Goal: Transaction & Acquisition: Purchase product/service

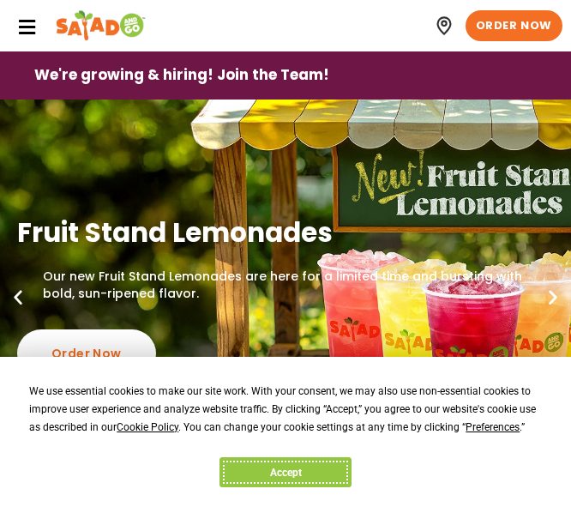
click at [291, 469] on button "Accept" at bounding box center [285, 472] width 132 height 30
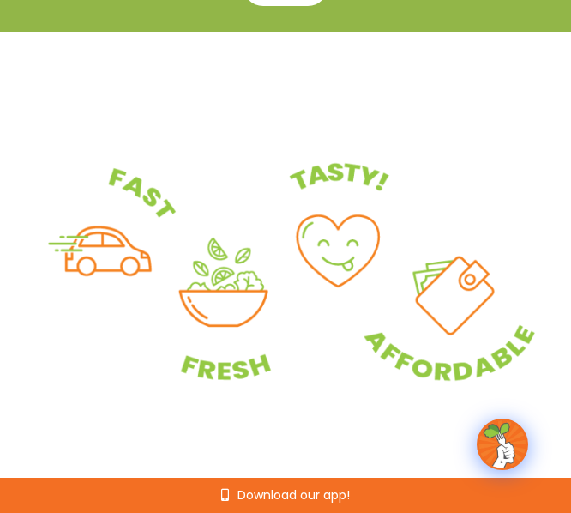
scroll to position [473, 0]
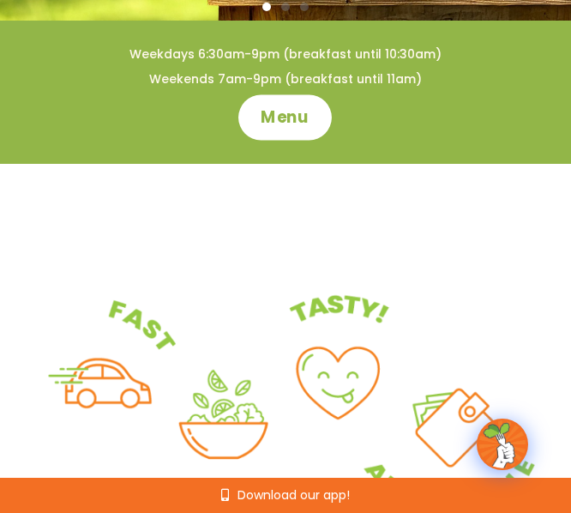
click at [294, 100] on link "Menu" at bounding box center [284, 117] width 93 height 45
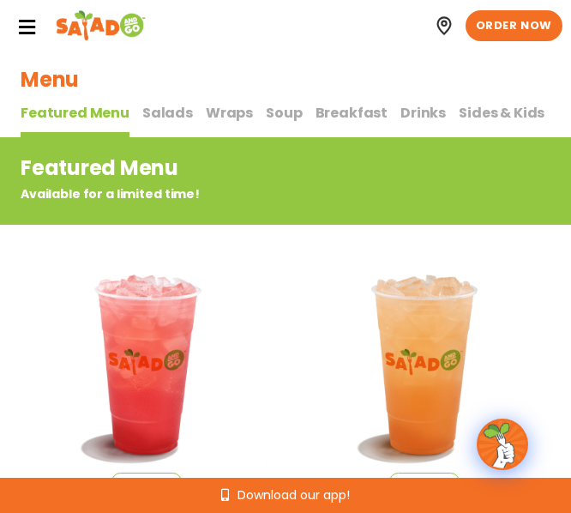
scroll to position [1, 0]
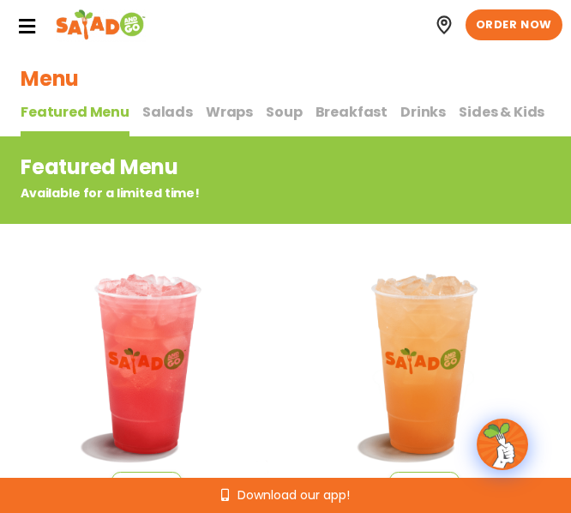
click at [174, 114] on span "Salads" at bounding box center [167, 112] width 51 height 20
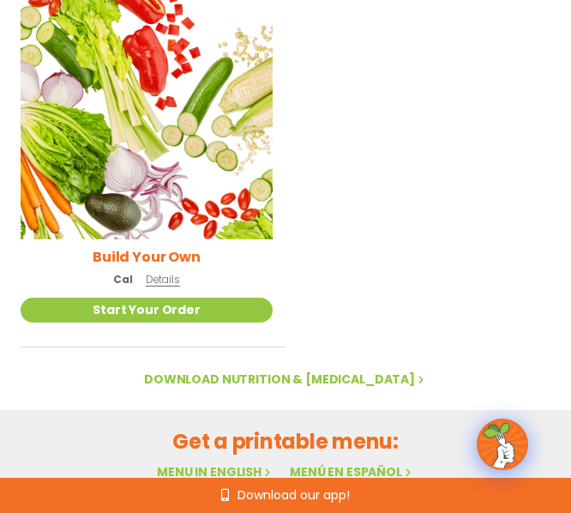
scroll to position [2241, 0]
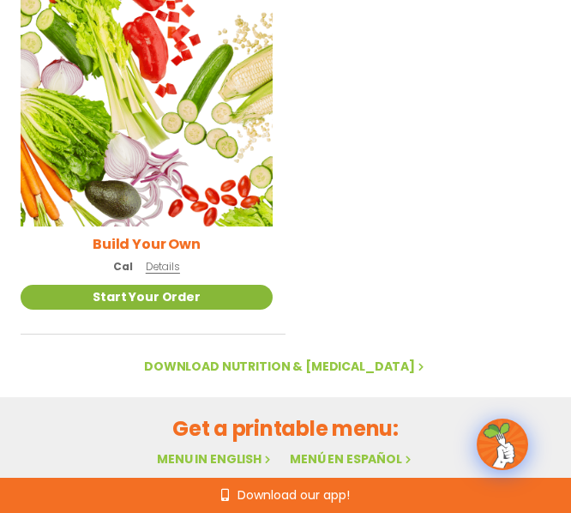
click at [225, 291] on link "Start Your Order" at bounding box center [147, 297] width 252 height 25
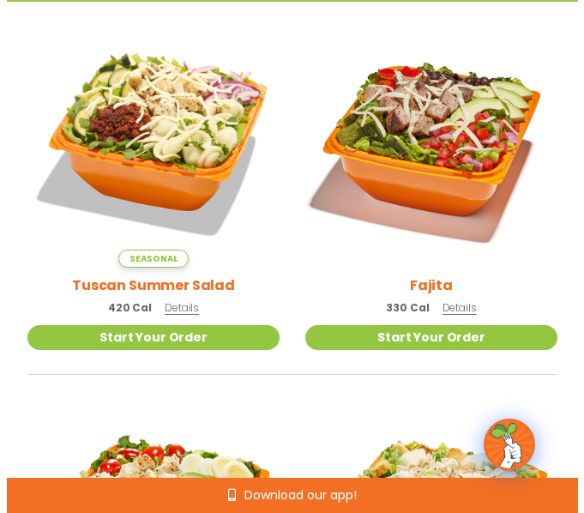
scroll to position [276, 0]
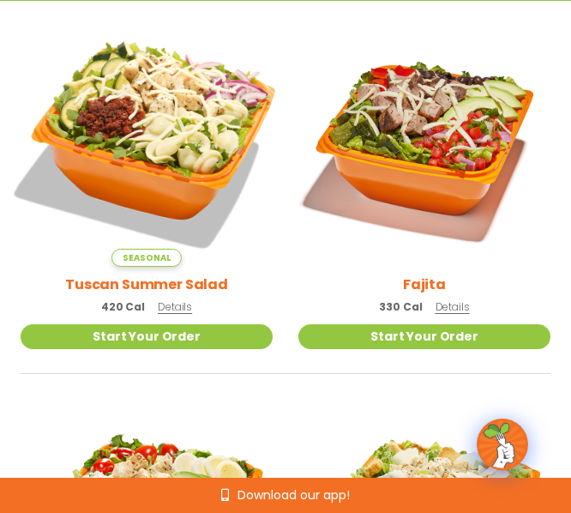
click at [184, 167] on img at bounding box center [146, 140] width 296 height 296
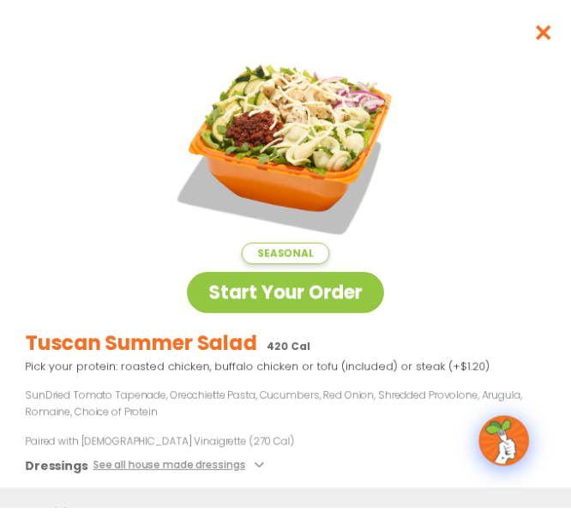
scroll to position [3, 0]
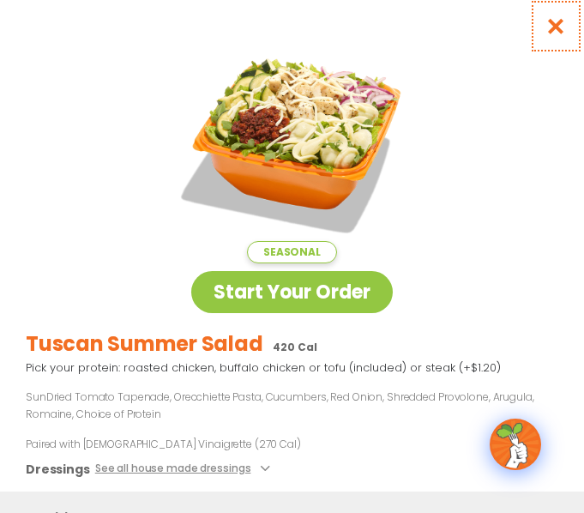
click at [545, 17] on icon "Close modal" at bounding box center [555, 26] width 21 height 18
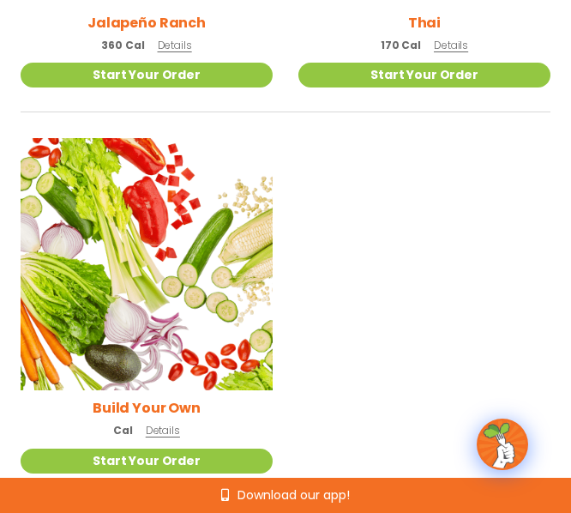
scroll to position [2144, 0]
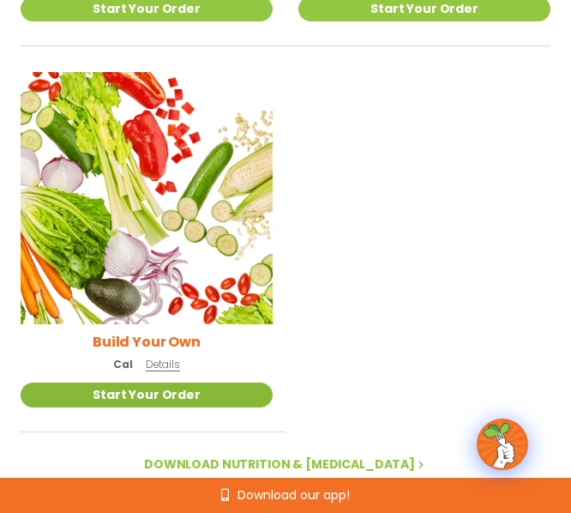
click at [162, 399] on link "Start Your Order" at bounding box center [147, 394] width 252 height 25
